Goal: Information Seeking & Learning: Check status

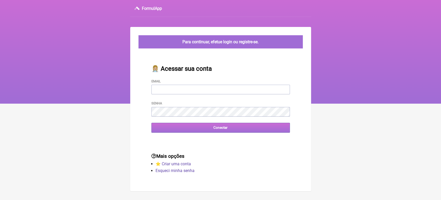
type input "[EMAIL_ADDRESS][DOMAIN_NAME]"
click at [170, 127] on input "Conectar" at bounding box center [220, 128] width 139 height 10
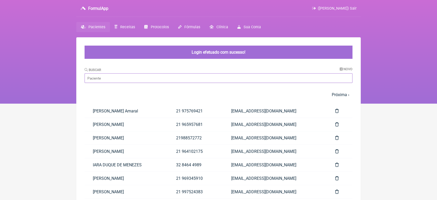
click at [154, 79] on input "Buscar" at bounding box center [219, 78] width 268 height 10
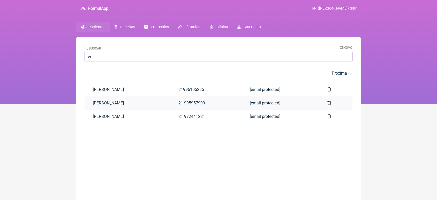
type input "let"
click at [132, 100] on link "[PERSON_NAME]" at bounding box center [128, 102] width 86 height 13
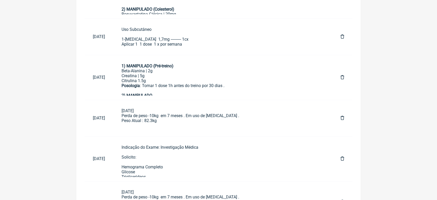
scroll to position [424, 0]
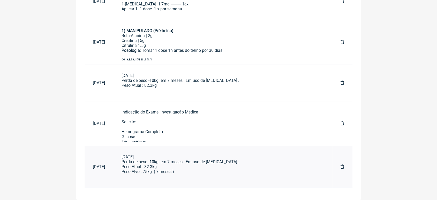
click at [247, 162] on div "03/10/2025 Perda de peso -10kg em 7 meses . Em uso de Wegovy . Peso Atual : 82.…" at bounding box center [222, 166] width 202 height 25
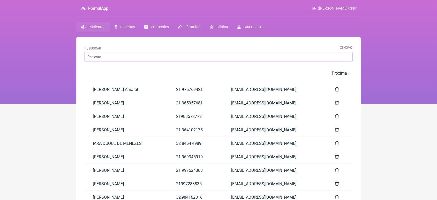
click at [120, 53] on input "Buscar" at bounding box center [219, 57] width 268 height 10
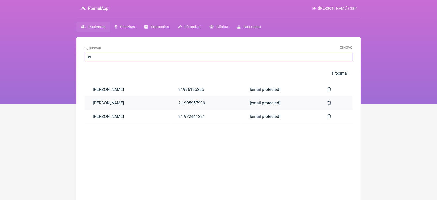
type input "let"
click at [130, 103] on link "LETICIA XAVIER" at bounding box center [128, 102] width 86 height 13
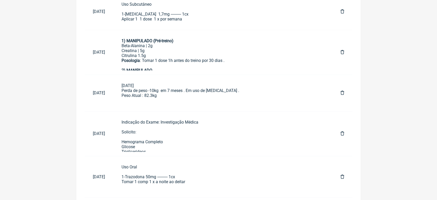
scroll to position [424, 0]
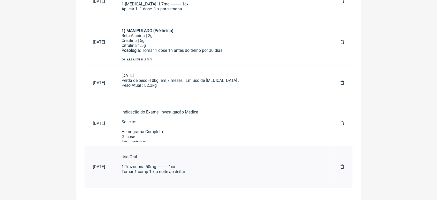
click at [135, 172] on div "Uso Oral 1-Trazodona 50mg ---------- 1cx Tomar 1 comp 1 x a noite ao deitar" at bounding box center [222, 166] width 202 height 25
click at [200, 77] on div "03/10/2025 Perda de peso -10kg em 7 meses . Em uso de Wegovy . Peso Atual : 82.…" at bounding box center [222, 83] width 202 height 20
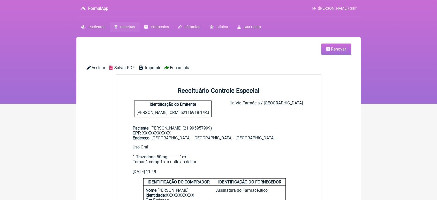
click at [153, 67] on span "Imprimir" at bounding box center [152, 67] width 15 height 5
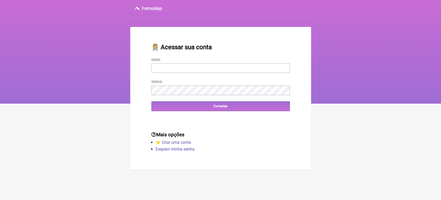
type input "[EMAIL_ADDRESS][DOMAIN_NAME]"
click at [196, 115] on div "👩🏼‍⚕️ Acessar sua conta Email [EMAIL_ADDRESS][DOMAIN_NAME] Senha Conectar" at bounding box center [220, 77] width 155 height 84
click at [231, 101] on form "Email [EMAIL_ADDRESS][DOMAIN_NAME] Senha Conectar" at bounding box center [220, 84] width 139 height 54
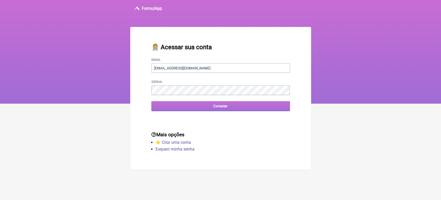
click at [227, 105] on input "Conectar" at bounding box center [220, 106] width 139 height 10
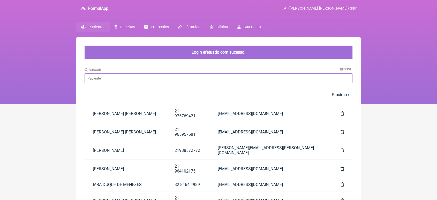
click at [166, 80] on input "Buscar" at bounding box center [219, 78] width 268 height 10
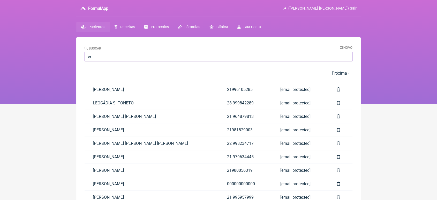
type input "let"
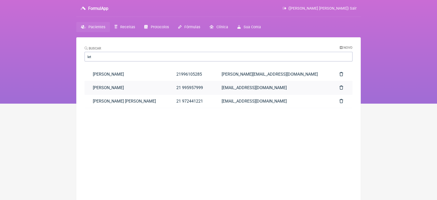
click at [145, 83] on link "[PERSON_NAME]" at bounding box center [126, 87] width 83 height 13
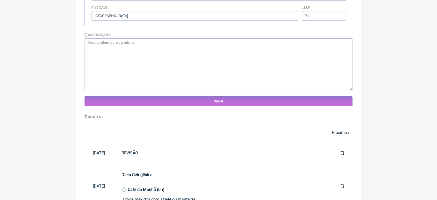
scroll to position [149, 0]
